Goal: Transaction & Acquisition: Purchase product/service

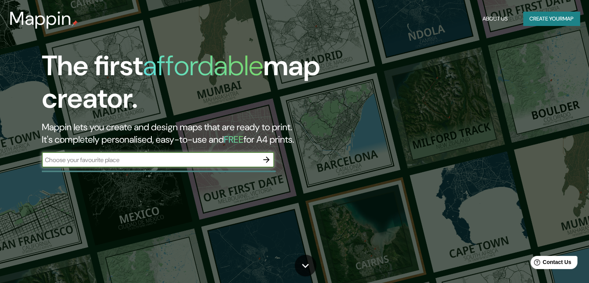
click at [563, 22] on button "Create your map" at bounding box center [551, 19] width 57 height 14
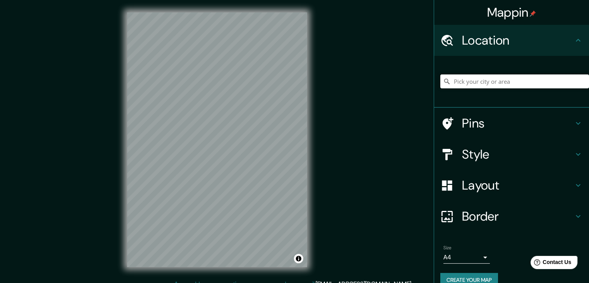
click at [499, 81] on input "Pick your city or area" at bounding box center [514, 81] width 149 height 14
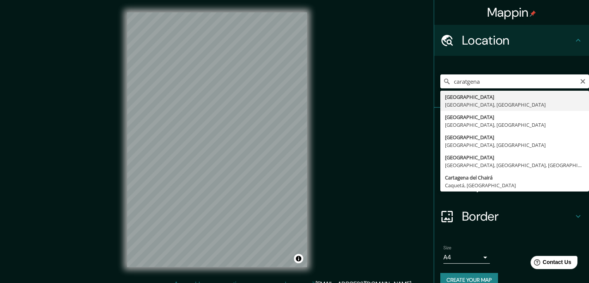
type input "[GEOGRAPHIC_DATA], [GEOGRAPHIC_DATA], [GEOGRAPHIC_DATA]"
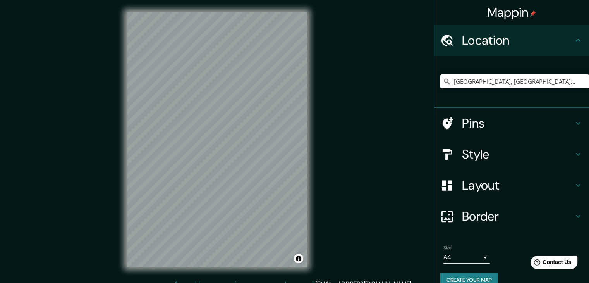
click at [477, 127] on h4 "Pins" at bounding box center [518, 122] width 112 height 15
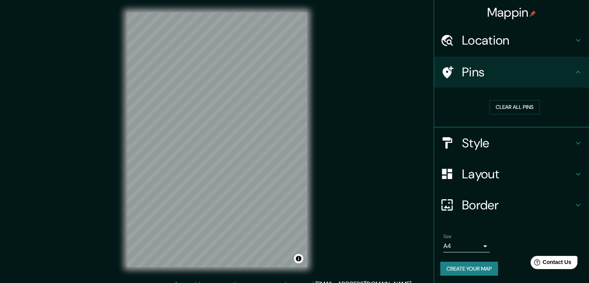
click at [502, 135] on h4 "Style" at bounding box center [518, 142] width 112 height 15
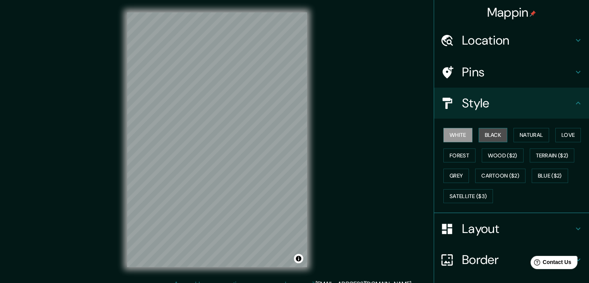
click at [492, 140] on button "Black" at bounding box center [493, 135] width 29 height 14
click at [456, 134] on button "White" at bounding box center [458, 135] width 29 height 14
click at [469, 257] on h4 "Border" at bounding box center [518, 259] width 112 height 15
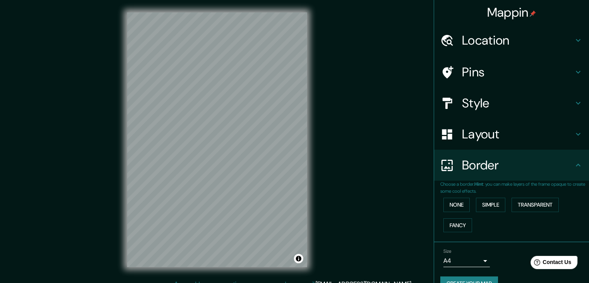
click at [466, 137] on h4 "Layout" at bounding box center [518, 133] width 112 height 15
